Goal: Task Accomplishment & Management: Manage account settings

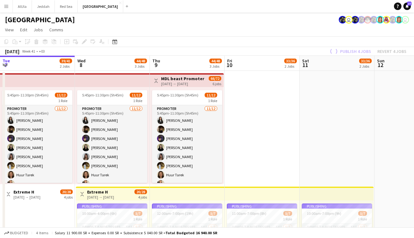
scroll to position [0, 172]
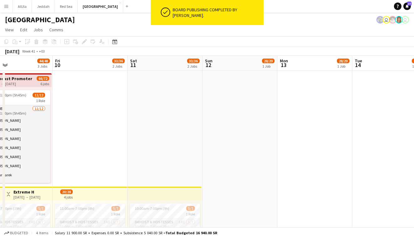
click at [259, 105] on app-date-cell at bounding box center [239, 242] width 75 height 342
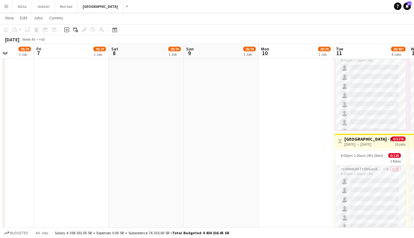
scroll to position [0, 244]
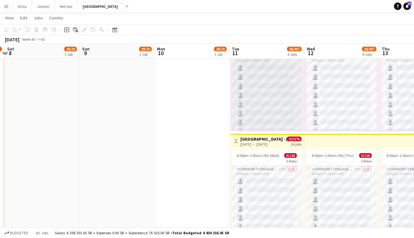
click at [261, 111] on app-card-role "Community Engagement (CE) 22A 0/25 4:00pm-1:00am (9h) single-neutral-actions si…" at bounding box center [266, 171] width 70 height 239
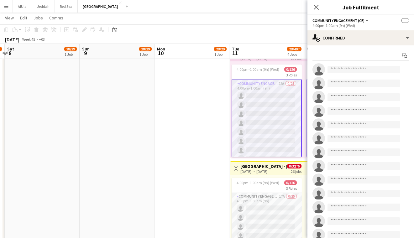
click at [282, 82] on app-card-role "Community Engagement (CE) 22A 0/25 4:00pm-1:00am (9h) single-neutral-actions si…" at bounding box center [266, 200] width 70 height 240
click at [281, 93] on app-card-role "Community Engagement (CE) 22A 0/25 4:00pm-1:00am (9h) single-neutral-actions si…" at bounding box center [266, 200] width 70 height 240
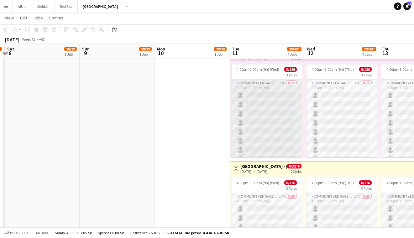
click at [243, 83] on app-card-role "Community Engagement (CE) 22A 0/25 4:00pm-1:00am (9h) single-neutral-actions si…" at bounding box center [266, 199] width 70 height 239
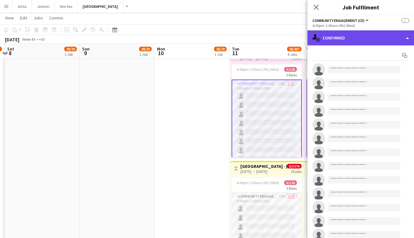
click at [363, 39] on div "single-neutral-actions-check-2 Confirmed" at bounding box center [360, 37] width 106 height 15
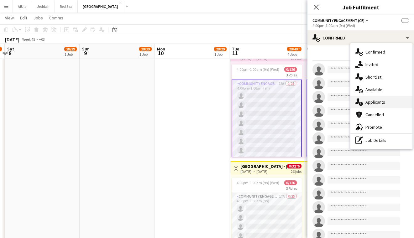
click at [376, 104] on span "Applicants" at bounding box center [375, 102] width 20 height 6
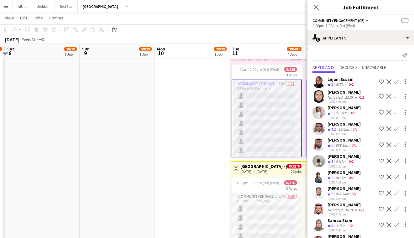
click at [339, 83] on div "837km" at bounding box center [340, 84] width 13 height 5
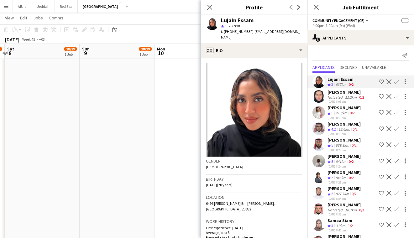
click at [354, 95] on div "11.2km" at bounding box center [350, 97] width 14 height 5
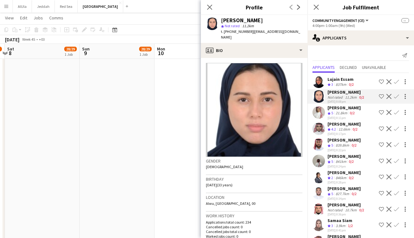
click at [348, 112] on div "21.8km" at bounding box center [341, 113] width 14 height 5
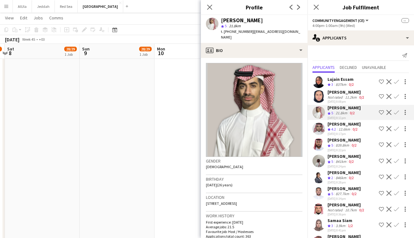
click at [342, 130] on div "12.6km" at bounding box center [344, 129] width 14 height 5
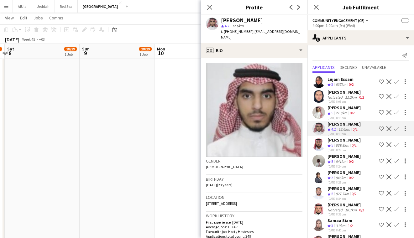
click at [342, 147] on div "839.8km" at bounding box center [342, 145] width 16 height 5
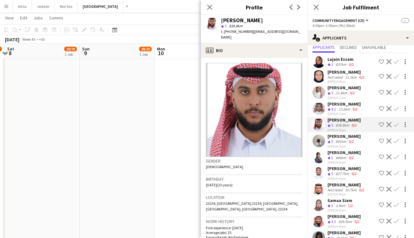
click at [341, 137] on div "[PERSON_NAME]" at bounding box center [343, 136] width 33 height 6
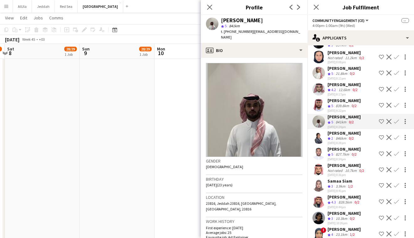
click at [346, 150] on div "[PERSON_NAME]" at bounding box center [343, 149] width 33 height 6
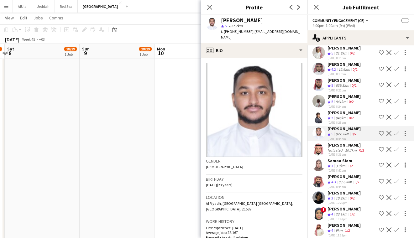
click at [347, 152] on div "10.7km" at bounding box center [350, 150] width 14 height 5
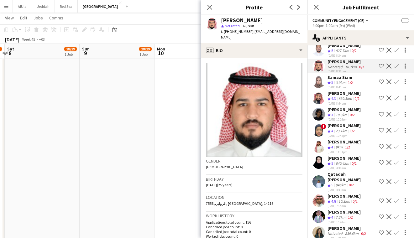
click at [332, 139] on div "Lujain Essam Crew rating 3 837km 0/2 Shortlist crew Decline Confirm [PERSON_NAM…" at bounding box center [360, 109] width 106 height 359
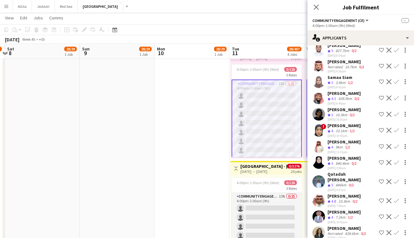
click at [341, 150] on div "9km" at bounding box center [338, 147] width 9 height 5
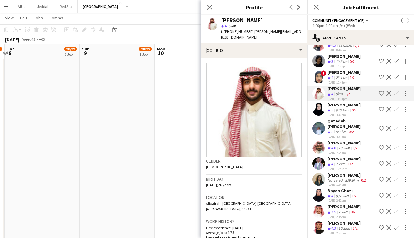
click at [352, 227] on div "1/2" at bounding box center [355, 228] width 8 height 5
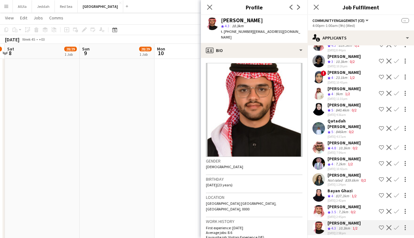
click at [343, 215] on div "[DATE] 2:45pm" at bounding box center [343, 217] width 33 height 4
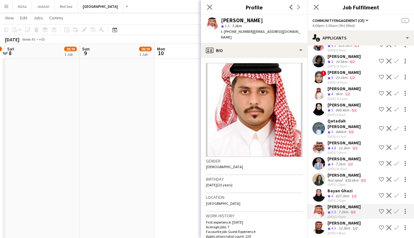
click at [343, 188] on div "Bayan Ghazi" at bounding box center [342, 191] width 30 height 6
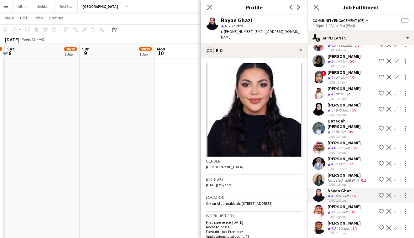
click at [342, 172] on div "[PERSON_NAME]" at bounding box center [347, 175] width 40 height 6
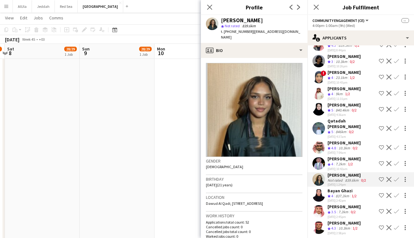
click at [333, 156] on div "[PERSON_NAME]" at bounding box center [343, 159] width 33 height 6
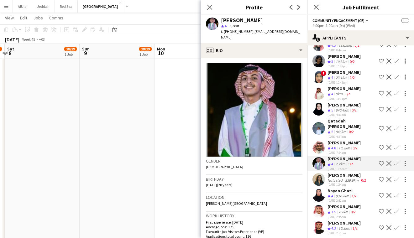
click at [336, 140] on div "[PERSON_NAME]" at bounding box center [343, 143] width 33 height 6
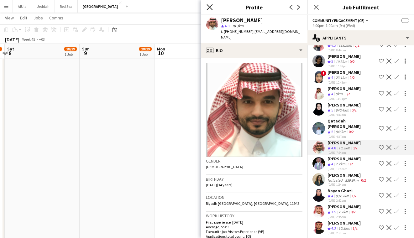
click at [208, 5] on icon "Close pop-in" at bounding box center [209, 7] width 6 height 6
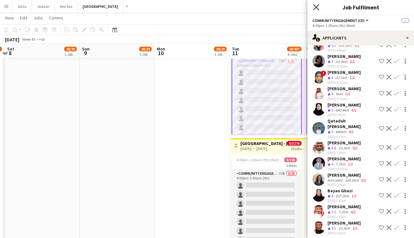
click at [318, 7] on icon "Close pop-in" at bounding box center [316, 7] width 6 height 6
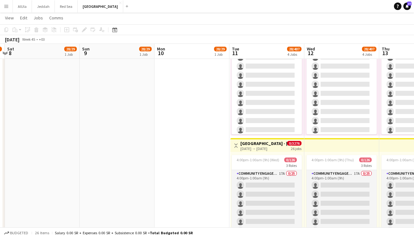
click at [276, 108] on app-card-role "Tour Guide 21A 0/16 4:00pm-1:00am (9h) single-neutral-actions single-neutral-ac…" at bounding box center [266, 120] width 70 height 157
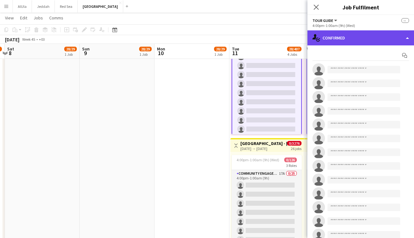
click at [353, 36] on div "single-neutral-actions-check-2 Confirmed" at bounding box center [360, 37] width 106 height 15
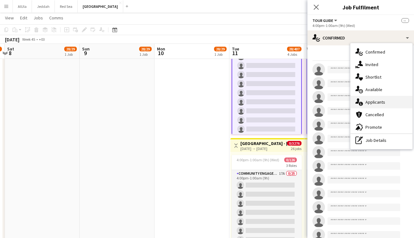
click at [373, 105] on div "single-neutral-actions-information Applicants" at bounding box center [381, 102] width 62 height 13
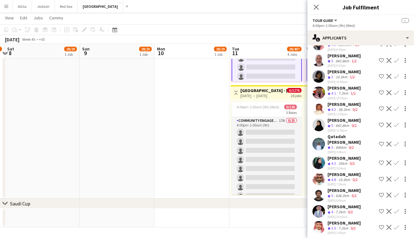
click at [349, 231] on div "[DATE] 2:45pm" at bounding box center [343, 233] width 33 height 4
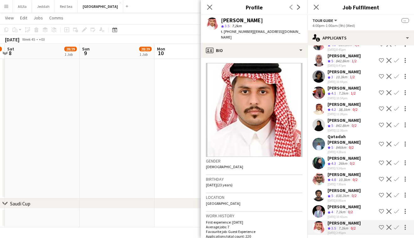
click at [347, 209] on div "0/2" at bounding box center [350, 211] width 8 height 5
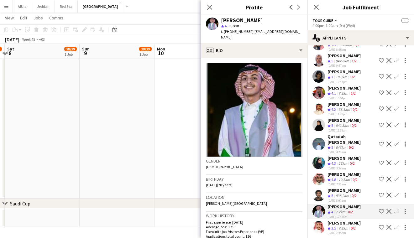
click at [343, 193] on div "838.2km" at bounding box center [342, 195] width 16 height 5
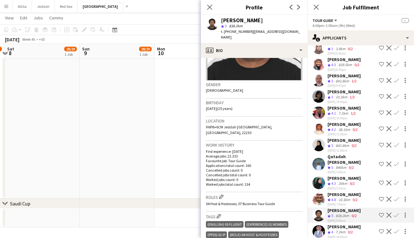
click at [340, 192] on div "[PERSON_NAME]" at bounding box center [343, 195] width 33 height 6
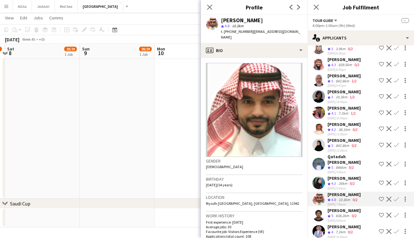
click at [342, 181] on div "26km" at bounding box center [342, 183] width 11 height 5
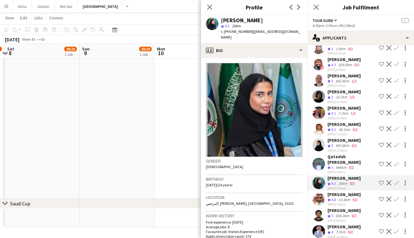
click at [342, 165] on div "846km" at bounding box center [340, 167] width 13 height 5
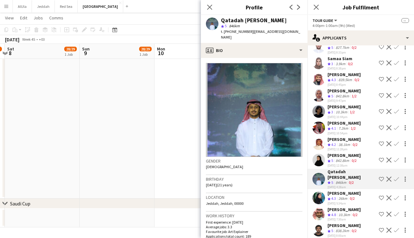
click at [342, 163] on div "842.8km" at bounding box center [342, 160] width 16 height 5
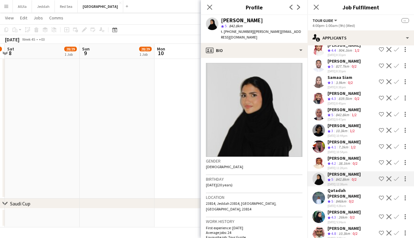
click at [342, 164] on div "38.1km" at bounding box center [344, 163] width 14 height 5
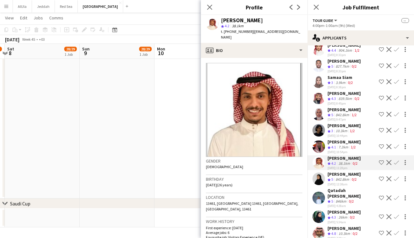
click at [253, 20] on div "[PERSON_NAME]" at bounding box center [242, 21] width 42 height 6
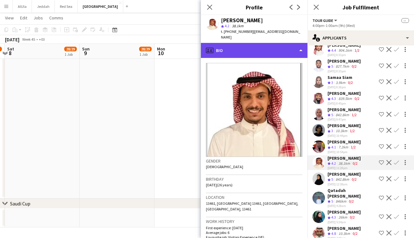
click at [293, 45] on div "profile Bio" at bounding box center [254, 50] width 106 height 15
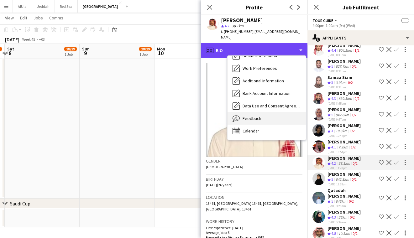
scroll to position [71, 0]
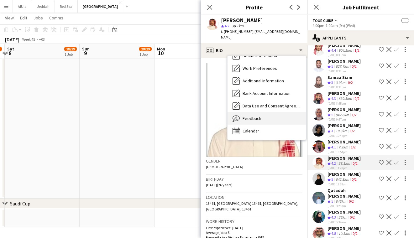
click at [283, 115] on div "Feedback Feedback" at bounding box center [266, 118] width 78 height 13
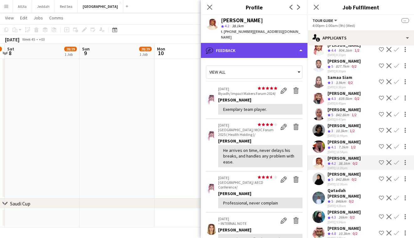
click at [271, 43] on div "bubble-pencil Feedback" at bounding box center [254, 50] width 106 height 15
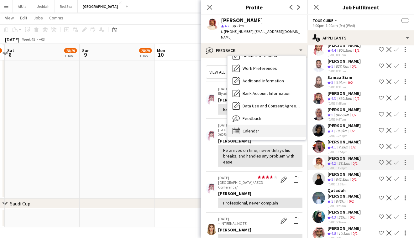
click at [270, 125] on div "Calendar Calendar" at bounding box center [266, 131] width 78 height 13
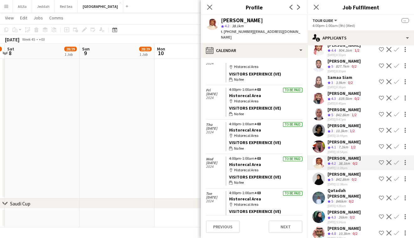
scroll to position [1806, 0]
click at [210, 7] on icon at bounding box center [209, 7] width 6 height 6
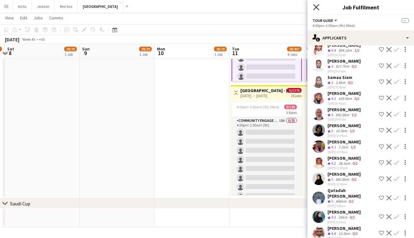
click at [316, 8] on icon "Close pop-in" at bounding box center [316, 7] width 6 height 6
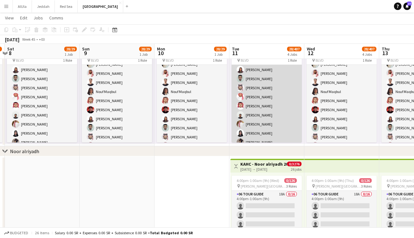
scroll to position [119, 0]
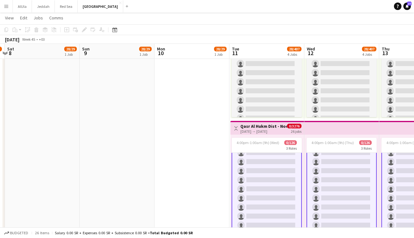
click at [260, 134] on app-top-bar "Toggle View Qasr Al Hukm Dist - Noor alriyadh 25 [DATE] → [DATE] 0/3276 26 jobs" at bounding box center [267, 128] width 74 height 14
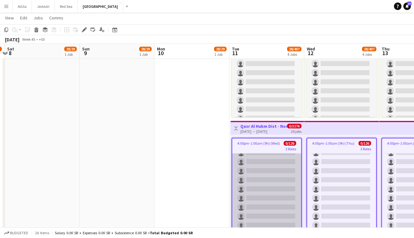
drag, startPoint x: 275, startPoint y: 169, endPoint x: 275, endPoint y: 205, distance: 36.0
click at [275, 169] on app-card-role "Tour Guide 21A 0/16 4:00pm-1:00am (9h) single-neutral-actions single-neutral-ac…" at bounding box center [266, 215] width 69 height 157
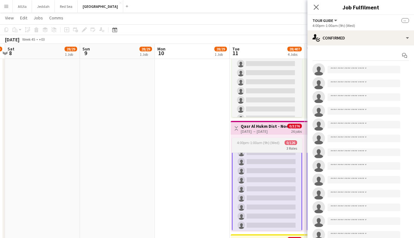
click at [246, 142] on span "4:00pm-1:00am (9h) (Wed)" at bounding box center [258, 142] width 43 height 5
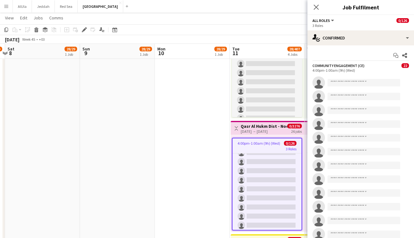
click at [406, 66] on span "22" at bounding box center [405, 65] width 8 height 5
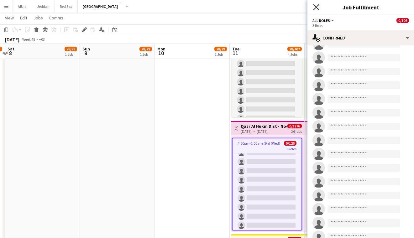
click at [314, 9] on icon at bounding box center [316, 7] width 6 height 6
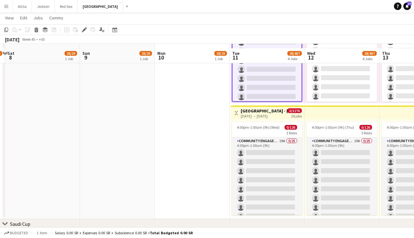
scroll to position [849, 0]
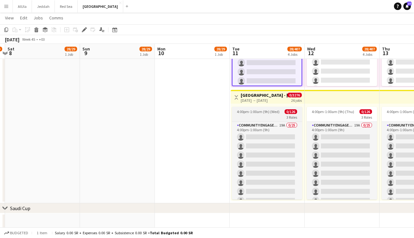
click at [260, 113] on span "4:00pm-1:00am (9h) (Wed)" at bounding box center [258, 111] width 43 height 5
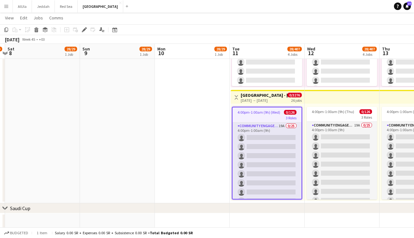
click at [260, 101] on div "[DATE] → [DATE]" at bounding box center [263, 100] width 47 height 5
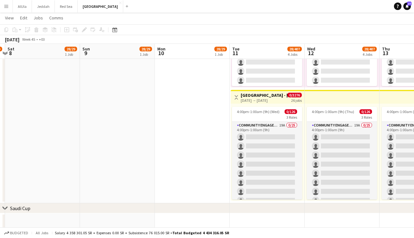
click at [260, 101] on div "[DATE] → [DATE]" at bounding box center [263, 100] width 47 height 5
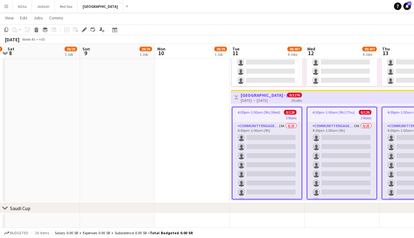
click at [252, 99] on div "[DATE] → [DATE]" at bounding box center [263, 100] width 47 height 5
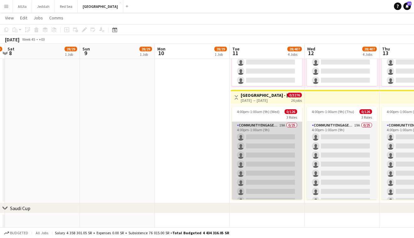
click at [266, 138] on app-card-role "Community Engagement (CE) 19A 0/25 4:00pm-1:00am (9h) single-neutral-actions si…" at bounding box center [267, 241] width 70 height 239
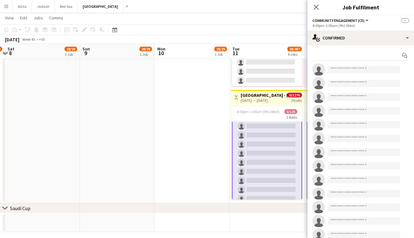
scroll to position [239, 0]
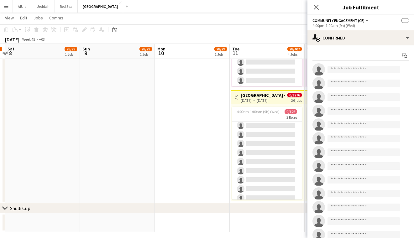
click at [266, 138] on app-card-role "Tour Guide 23A 0/16 4:00pm-1:00am (9h) single-neutral-actions single-neutral-ac…" at bounding box center [267, 152] width 70 height 157
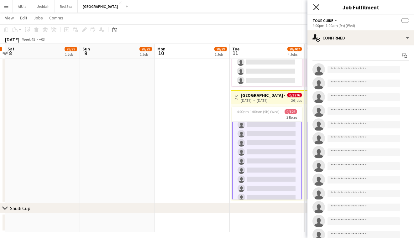
click at [316, 6] on icon at bounding box center [316, 7] width 6 height 6
